Goal: Book appointment/travel/reservation

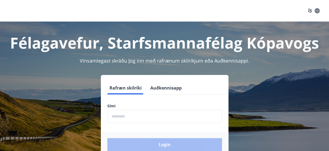
click at [124, 118] on input "phone" at bounding box center [164, 116] width 115 height 13
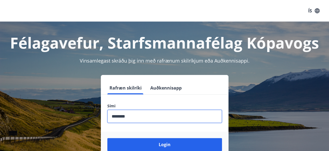
type input "********"
click at [107, 138] on button "Login" at bounding box center [164, 144] width 115 height 13
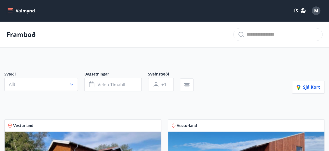
scroll to position [115, 0]
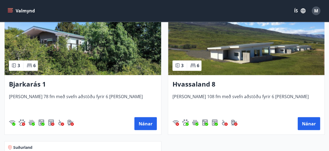
click at [103, 62] on img at bounding box center [83, 41] width 157 height 68
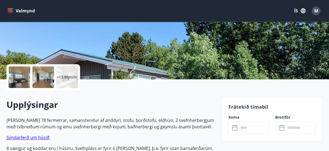
scroll to position [183, 0]
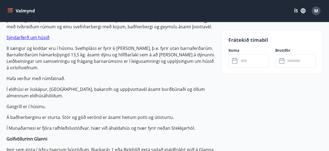
click at [231, 61] on div "​ ​" at bounding box center [248, 60] width 41 height 13
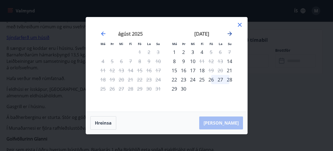
click at [230, 34] on icon "Move forward to switch to the next month." at bounding box center [230, 34] width 6 height 6
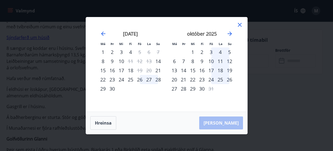
click at [211, 51] on div "3" at bounding box center [211, 52] width 9 height 9
click at [227, 51] on div "5" at bounding box center [229, 52] width 9 height 9
click at [214, 52] on div "3" at bounding box center [211, 52] width 9 height 9
click at [104, 124] on button "Hreinsa" at bounding box center [103, 124] width 26 height 14
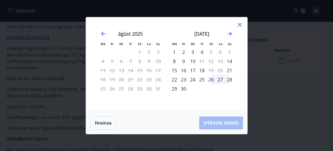
click at [225, 32] on div "september 2025" at bounding box center [202, 36] width 64 height 24
click at [229, 34] on icon "Move forward to switch to the next month." at bounding box center [230, 34] width 6 height 6
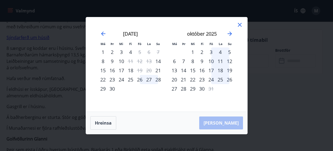
click at [212, 51] on div "3" at bounding box center [211, 52] width 9 height 9
click at [231, 52] on div "5" at bounding box center [229, 52] width 9 height 9
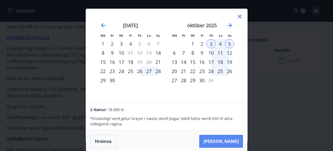
click at [228, 142] on button "Taka Frá" at bounding box center [221, 141] width 44 height 13
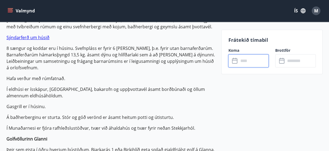
type input "******"
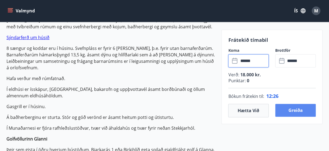
click at [303, 111] on button "Greiða" at bounding box center [295, 110] width 41 height 13
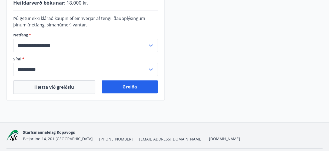
scroll to position [189, 0]
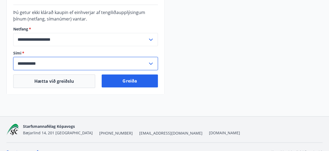
click at [114, 61] on input "**********" at bounding box center [80, 63] width 134 height 13
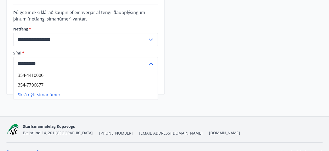
click at [102, 84] on li "354-7706677" at bounding box center [86, 85] width 144 height 10
type input "**********"
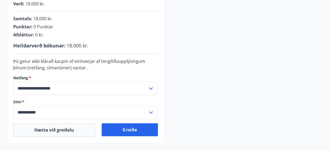
scroll to position [0, 0]
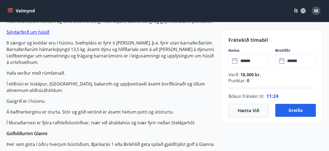
scroll to position [189, 0]
click at [233, 59] on icon at bounding box center [235, 61] width 6 height 6
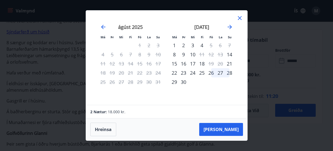
click at [211, 72] on div "26" at bounding box center [211, 72] width 9 height 9
click at [211, 77] on div "26" at bounding box center [211, 72] width 9 height 9
click at [104, 134] on button "Hreinsa" at bounding box center [103, 130] width 26 height 14
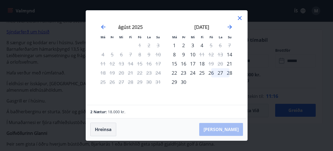
click at [109, 132] on button "Hreinsa" at bounding box center [103, 130] width 26 height 14
click at [237, 16] on icon at bounding box center [240, 18] width 6 height 6
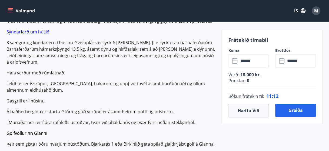
click at [232, 61] on icon at bounding box center [234, 60] width 5 height 5
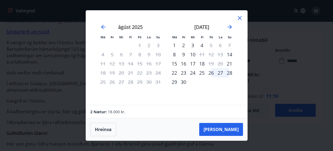
click at [209, 74] on div "26" at bounding box center [211, 72] width 9 height 9
click at [230, 74] on div "28" at bounding box center [229, 72] width 9 height 9
click at [204, 74] on div "25" at bounding box center [201, 72] width 9 height 9
click at [210, 74] on div "26" at bounding box center [211, 72] width 9 height 9
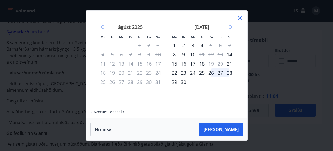
click at [210, 74] on div "26" at bounding box center [211, 72] width 9 height 9
click at [240, 20] on icon at bounding box center [240, 18] width 6 height 6
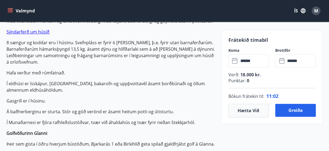
scroll to position [0, 0]
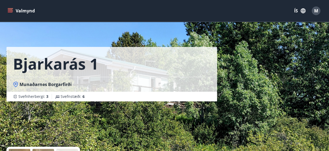
click at [38, 63] on h1 "Bjarkarás 1" at bounding box center [55, 64] width 85 height 21
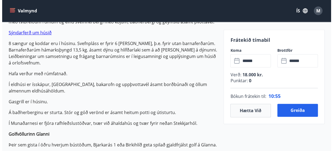
scroll to position [188, 0]
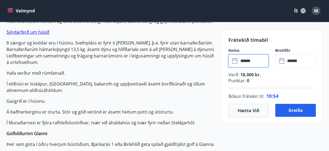
click at [243, 64] on input "******" at bounding box center [254, 60] width 30 height 13
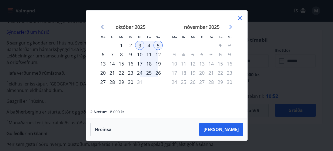
click at [103, 27] on icon "Move backward to switch to the previous month." at bounding box center [103, 27] width 6 height 6
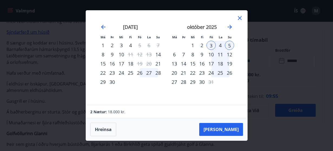
click at [212, 21] on div "október 2025" at bounding box center [202, 29] width 64 height 24
click at [138, 72] on div "26" at bounding box center [139, 72] width 9 height 9
click at [95, 131] on button "Hreinsa" at bounding box center [103, 130] width 26 height 14
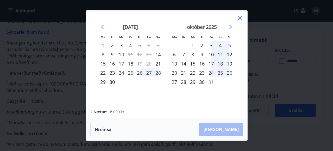
click at [140, 74] on div "26" at bounding box center [139, 72] width 9 height 9
click at [158, 74] on div "28" at bounding box center [158, 72] width 9 height 9
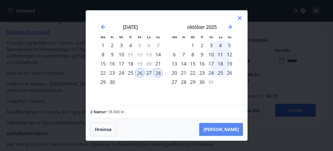
click at [235, 130] on button "Taka Frá" at bounding box center [221, 129] width 44 height 13
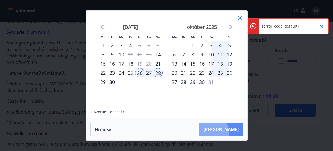
click at [228, 133] on button "Taka Frá" at bounding box center [221, 129] width 44 height 13
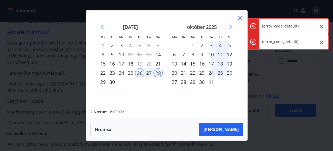
click at [240, 18] on icon at bounding box center [240, 18] width 4 height 4
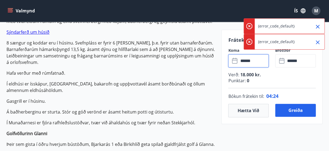
click at [263, 63] on input "******" at bounding box center [254, 60] width 30 height 13
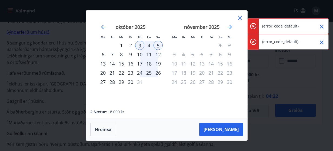
click at [102, 27] on icon "Move backward to switch to the previous month." at bounding box center [103, 27] width 4 height 4
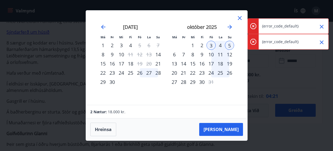
click at [140, 72] on div "26" at bounding box center [139, 72] width 9 height 9
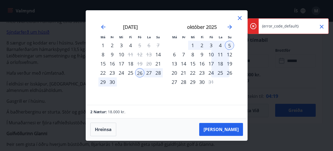
click at [158, 76] on div "28" at bounding box center [158, 72] width 9 height 9
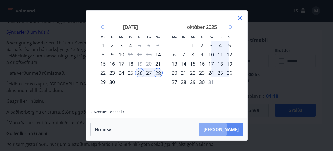
click at [226, 130] on button "Taka Frá" at bounding box center [221, 129] width 44 height 13
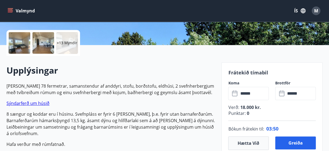
scroll to position [134, 0]
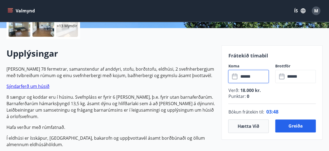
click at [255, 80] on input "******" at bounding box center [254, 76] width 30 height 13
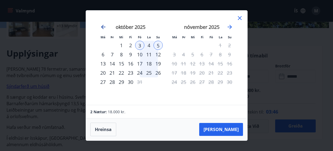
click at [104, 25] on icon "Move backward to switch to the previous month." at bounding box center [103, 27] width 6 height 6
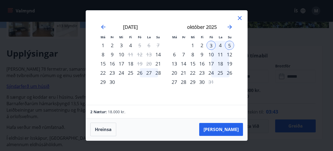
click at [139, 74] on div "26" at bounding box center [139, 72] width 9 height 9
click at [158, 74] on div "28" at bounding box center [158, 72] width 9 height 9
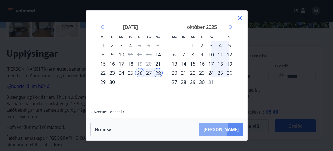
click at [222, 127] on button "Taka Frá" at bounding box center [221, 129] width 44 height 13
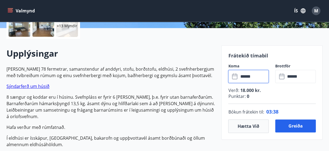
type input "******"
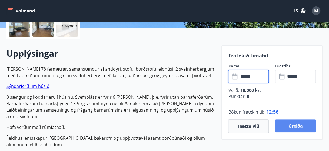
click at [295, 126] on button "Greiða" at bounding box center [295, 126] width 41 height 13
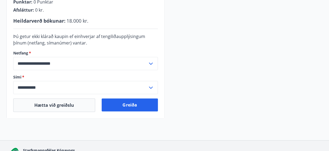
scroll to position [177, 0]
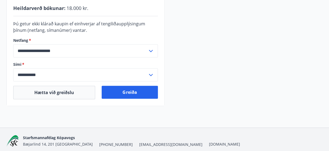
click at [120, 69] on input "**********" at bounding box center [80, 74] width 134 height 13
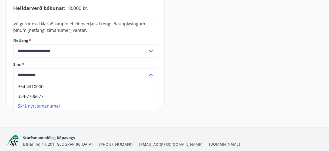
click at [85, 94] on li "354-7706677" at bounding box center [86, 96] width 144 height 10
type input "**********"
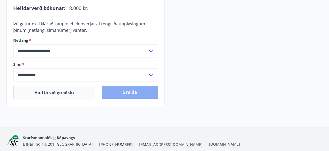
click at [123, 95] on button "Greiða" at bounding box center [130, 92] width 56 height 13
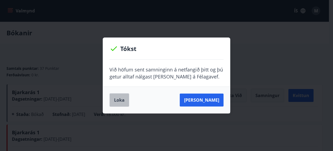
click at [118, 99] on button "Loka" at bounding box center [120, 101] width 20 height 14
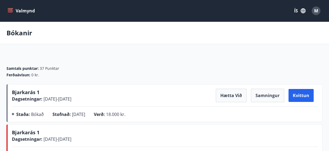
click at [316, 10] on span "M" at bounding box center [316, 11] width 4 height 6
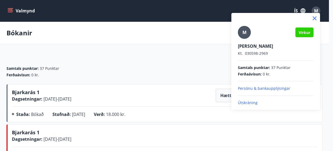
click at [252, 102] on p "Útskráning" at bounding box center [276, 102] width 76 height 5
